Goal: Navigation & Orientation: Go to known website

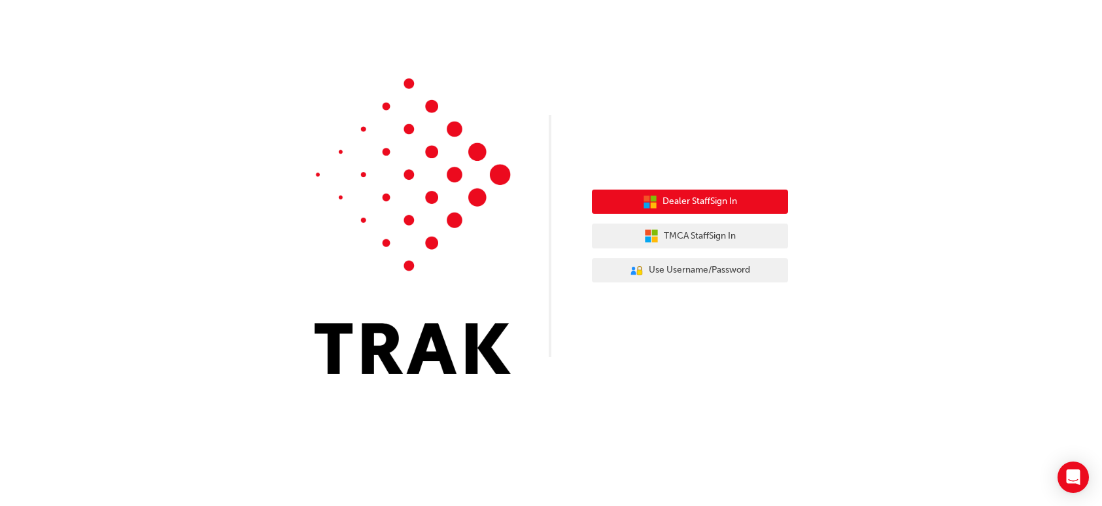
click at [718, 203] on span "Dealer Staff Sign In" at bounding box center [700, 201] width 75 height 15
